Goal: Task Accomplishment & Management: Use online tool/utility

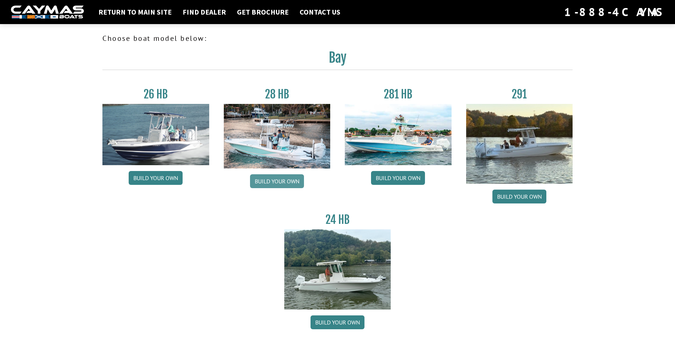
click at [277, 180] on link "Build your own" at bounding box center [277, 181] width 54 height 14
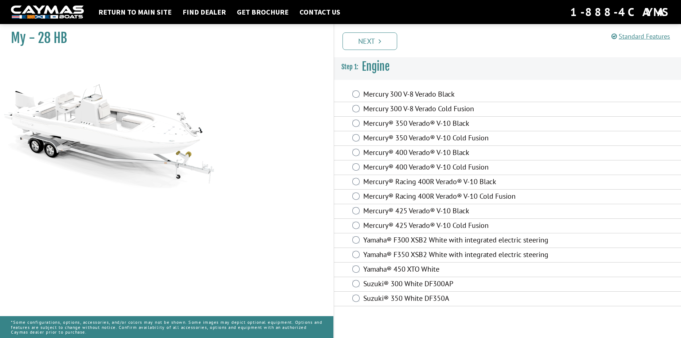
click at [376, 153] on label "Mercury® 400 Verado® V-10 Black" at bounding box center [458, 153] width 191 height 11
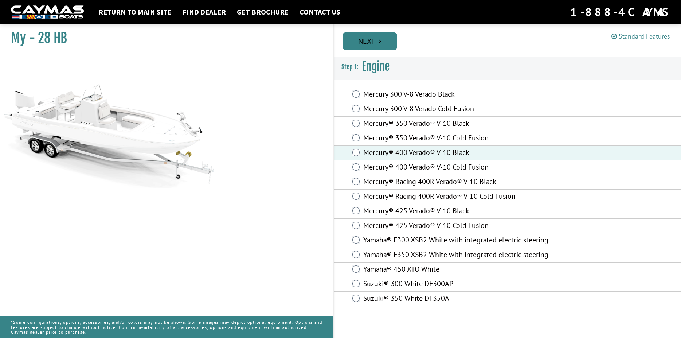
click at [361, 38] on link "Next" at bounding box center [370, 40] width 55 height 17
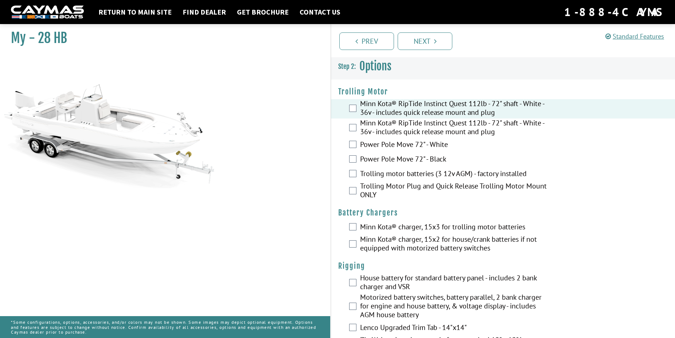
click at [317, 230] on div "My - 28 HB" at bounding box center [161, 190] width 337 height 338
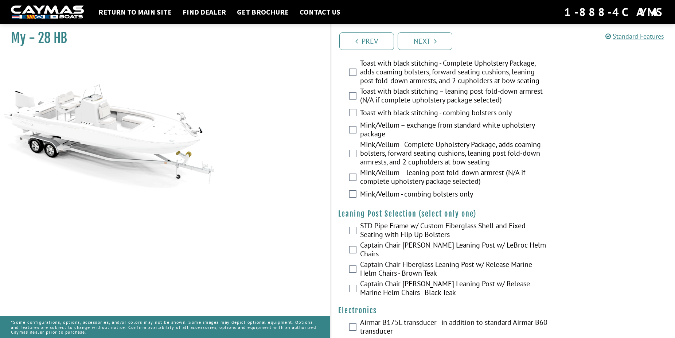
scroll to position [1449, 0]
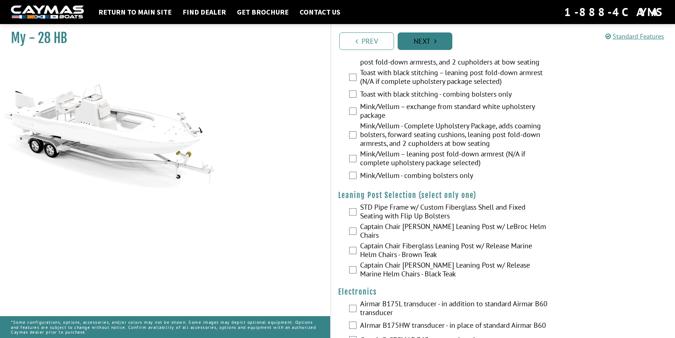
click at [433, 40] on link "Next" at bounding box center [425, 40] width 55 height 17
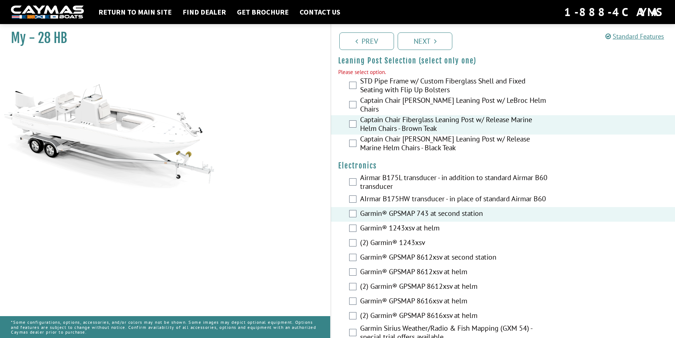
scroll to position [1603, 0]
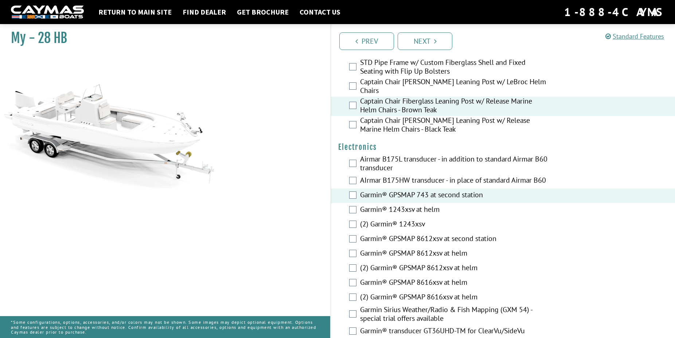
click at [353, 218] on div "Garmin® 1243xsv at helm" at bounding box center [503, 210] width 344 height 15
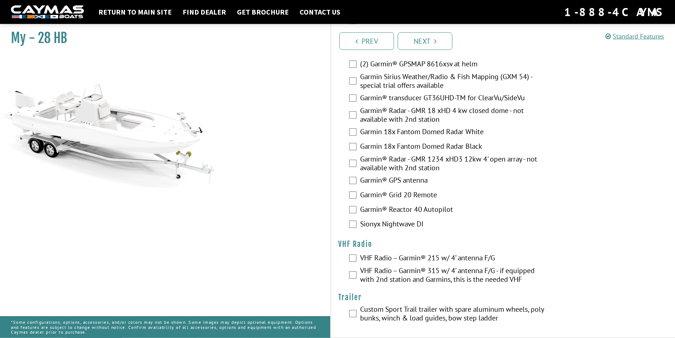
scroll to position [1845, 0]
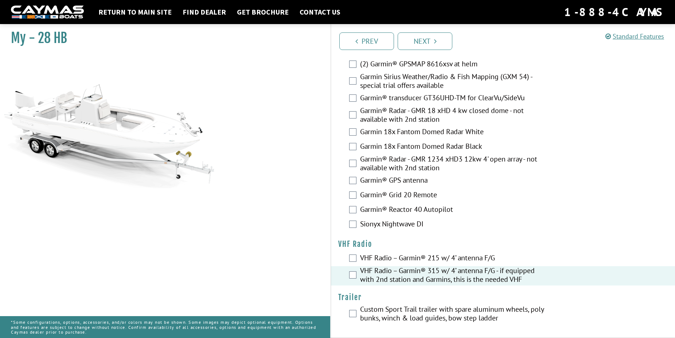
click at [351, 309] on div "Custom Sport Trail trailer with spare aluminum wheels, poly bunks, winch & load…" at bounding box center [503, 314] width 344 height 19
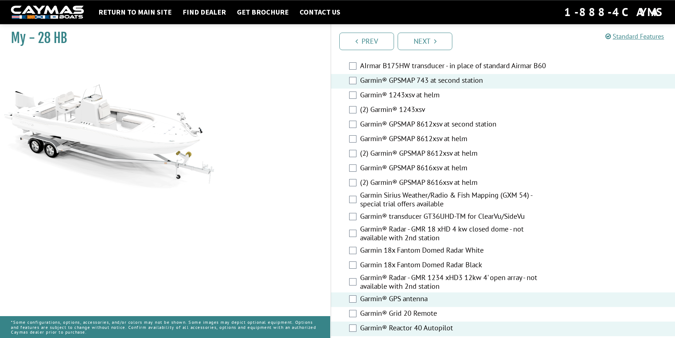
scroll to position [1715, 0]
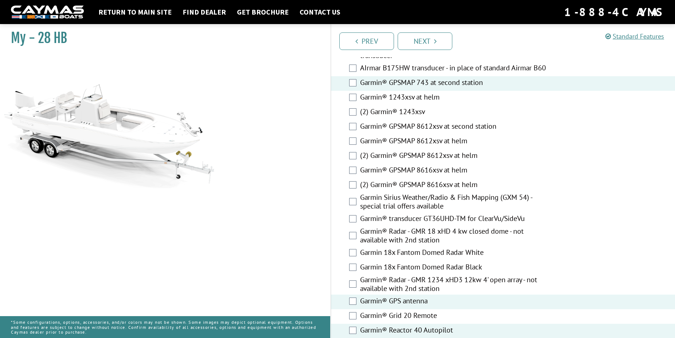
click at [357, 261] on div "Garmin 18x Fantom Domed Radar White" at bounding box center [503, 253] width 344 height 15
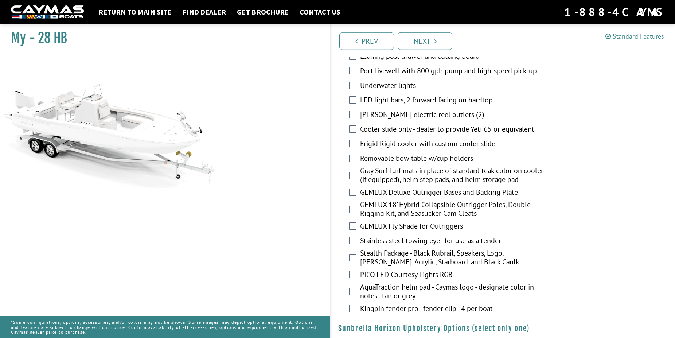
scroll to position [990, 0]
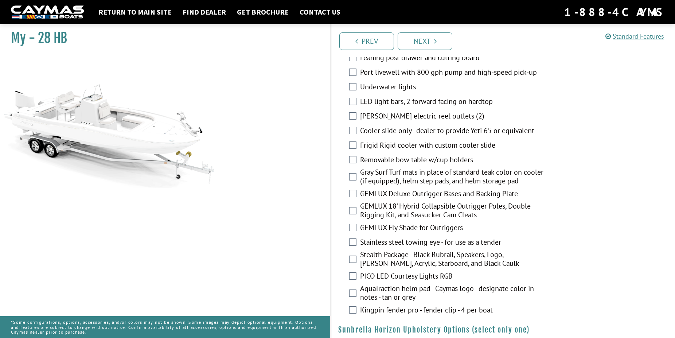
click at [372, 107] on label "LED light bars, 2 forward facing on hardtop" at bounding box center [454, 102] width 189 height 11
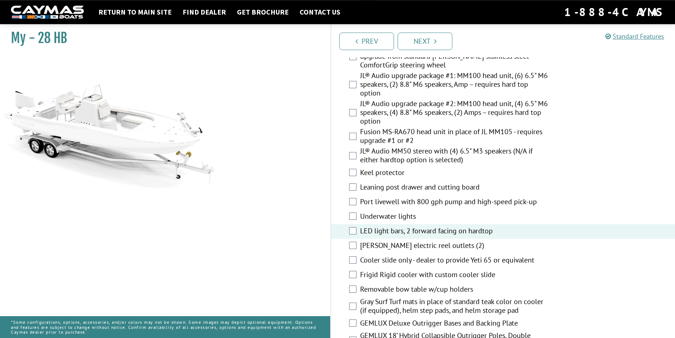
scroll to position [860, 0]
click at [346, 88] on div "JL® Audio upgrade package #1: MM100 head unit, (6) 6.5" M6 speakers, (2) 8.8" M…" at bounding box center [503, 86] width 344 height 28
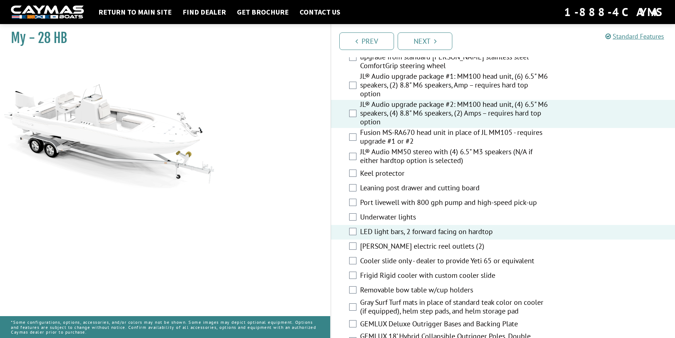
click at [366, 190] on label "Leaning post drawer and cutting board" at bounding box center [454, 188] width 189 height 11
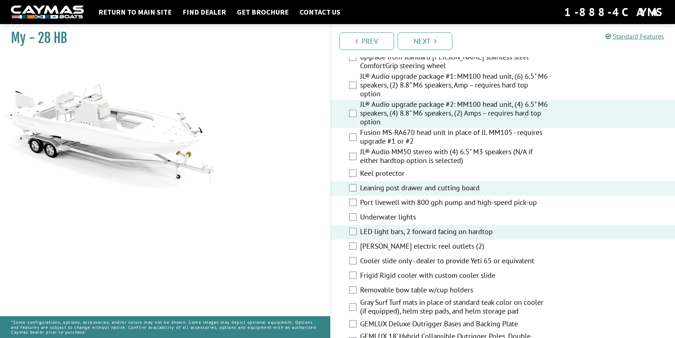
click at [365, 265] on label "Cooler slide only - dealer to provide Yeti 65 or equivalent" at bounding box center [454, 261] width 189 height 11
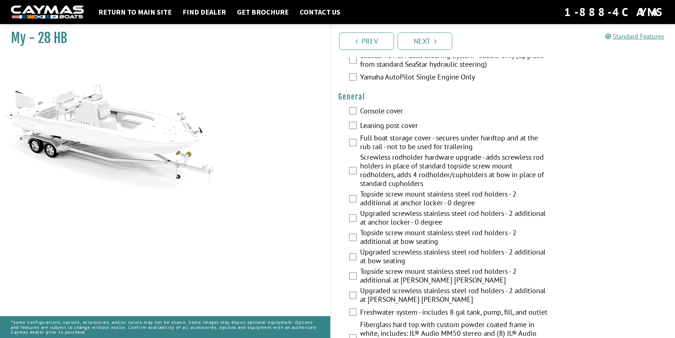
scroll to position [433, 0]
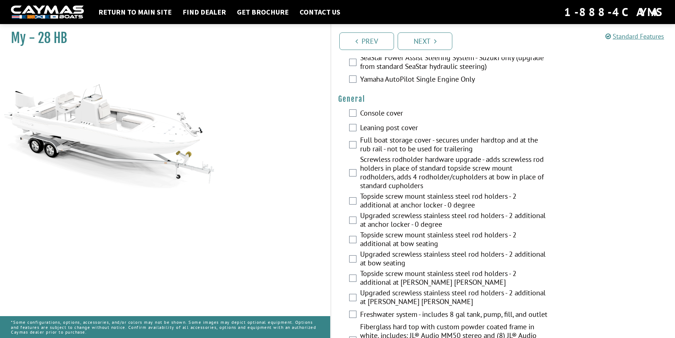
click at [360, 115] on label "Console cover" at bounding box center [454, 114] width 189 height 11
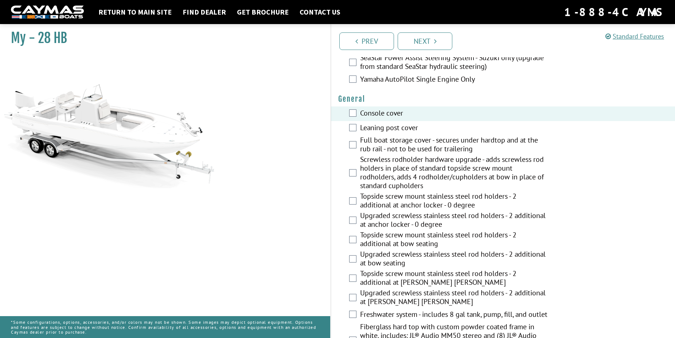
click at [343, 200] on div "Topside screw mount stainless steel rod holders - 2 additional at anchor locker…" at bounding box center [503, 201] width 344 height 19
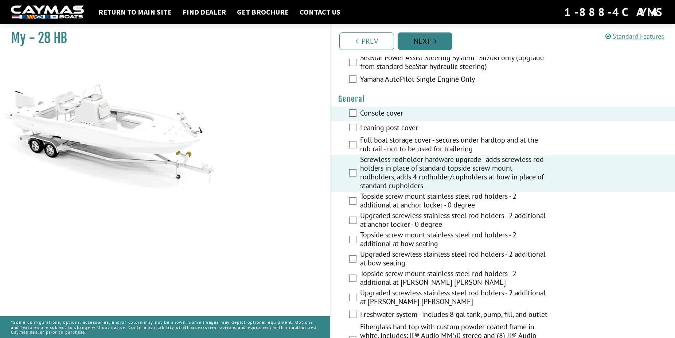
click at [425, 37] on link "Next" at bounding box center [425, 40] width 55 height 17
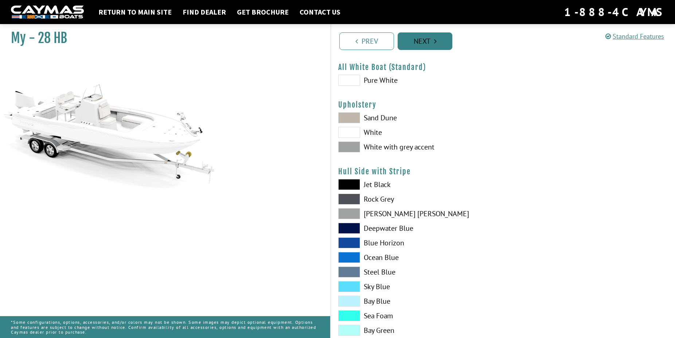
scroll to position [0, 0]
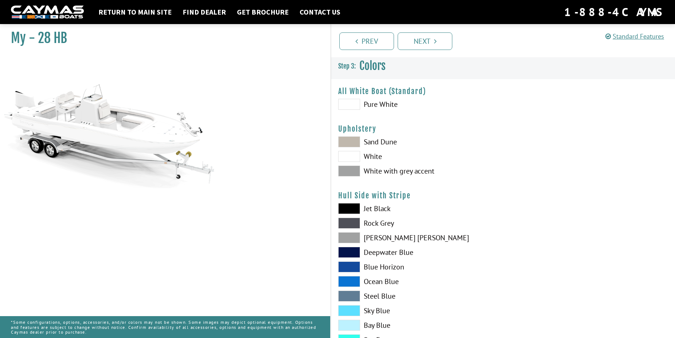
click at [360, 142] on label "Sand Dune" at bounding box center [416, 141] width 157 height 11
click at [458, 125] on h4 "Upholstery" at bounding box center [502, 128] width 329 height 9
click at [349, 169] on span at bounding box center [349, 170] width 22 height 11
click at [349, 142] on span at bounding box center [349, 141] width 22 height 11
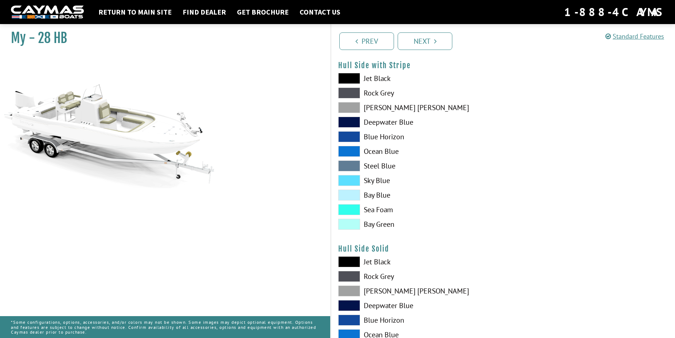
scroll to position [149, 0]
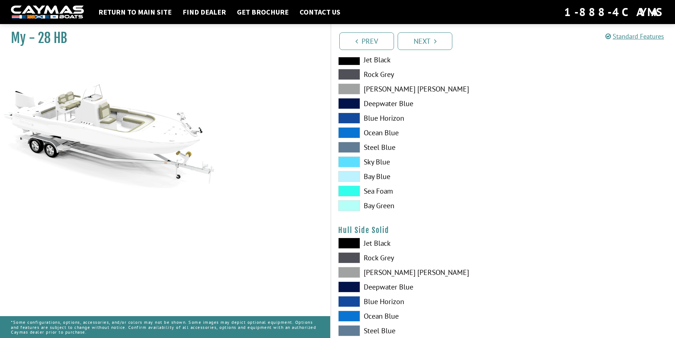
click at [349, 187] on span at bounding box center [349, 190] width 22 height 11
click at [348, 209] on span at bounding box center [349, 205] width 22 height 11
click at [348, 206] on span at bounding box center [349, 205] width 22 height 11
click at [348, 178] on span at bounding box center [349, 176] width 22 height 11
click at [348, 160] on span at bounding box center [349, 161] width 22 height 11
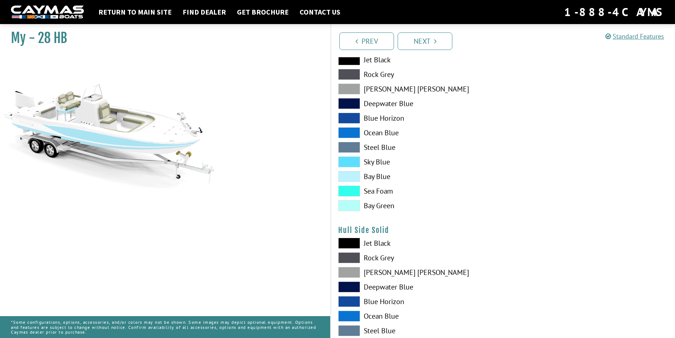
click at [351, 144] on span at bounding box center [349, 147] width 22 height 11
click at [351, 128] on span at bounding box center [349, 132] width 22 height 11
click at [353, 111] on div "Jet Black Rock Grey Dove Gray Deepwater Blue Blue Horizon Ocean Blue" at bounding box center [417, 134] width 172 height 160
click at [352, 101] on span at bounding box center [349, 103] width 22 height 11
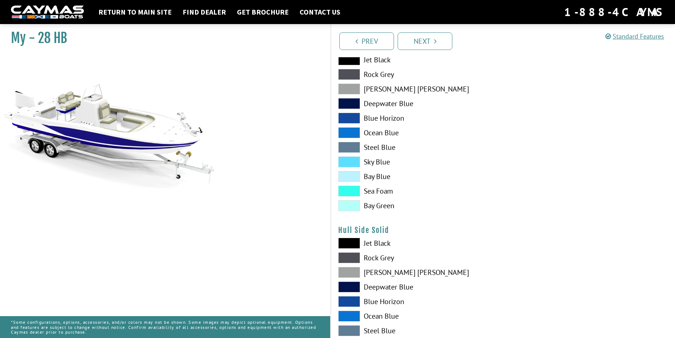
click at [352, 87] on span at bounding box center [349, 88] width 22 height 11
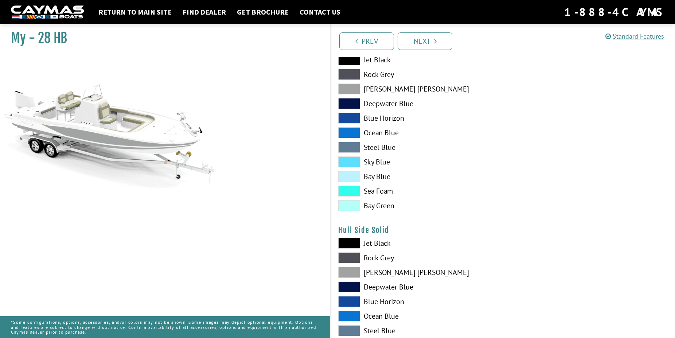
click at [353, 69] on div "Jet Black Rock Grey Dove Gray Deepwater Blue Blue Horizon Ocean Blue" at bounding box center [417, 134] width 172 height 160
click at [354, 75] on span at bounding box center [349, 74] width 22 height 11
click at [353, 56] on div "Prev Next" at bounding box center [502, 40] width 345 height 33
click at [348, 88] on span at bounding box center [349, 88] width 22 height 11
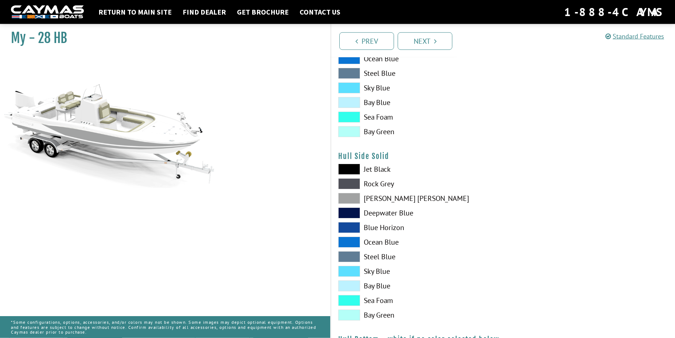
scroll to position [223, 0]
click at [347, 185] on span at bounding box center [349, 183] width 22 height 11
click at [352, 163] on span at bounding box center [349, 168] width 22 height 11
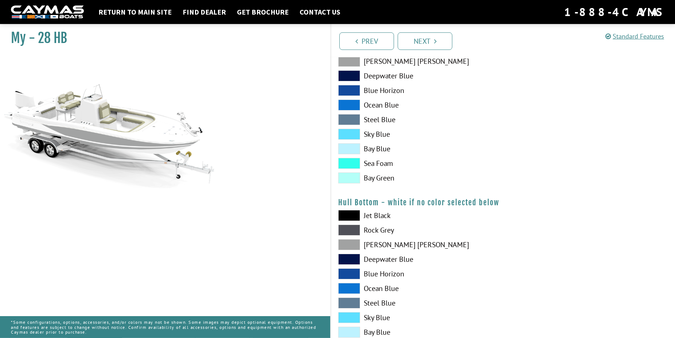
scroll to position [409, 0]
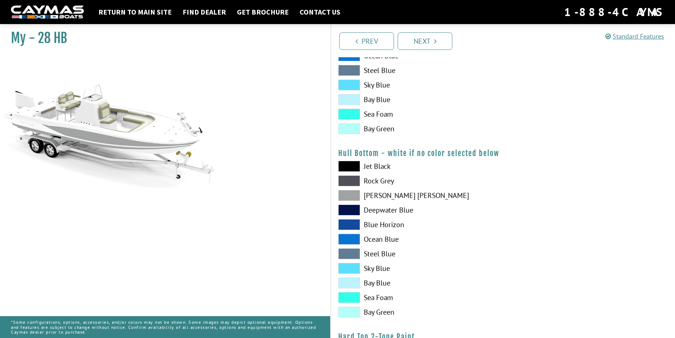
click at [346, 197] on span at bounding box center [349, 195] width 22 height 11
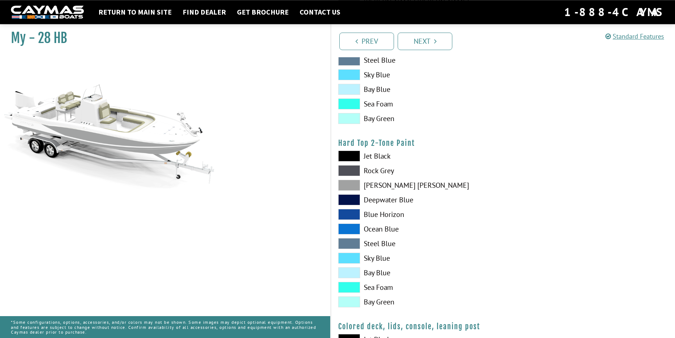
scroll to position [613, 0]
